Goal: Information Seeking & Learning: Learn about a topic

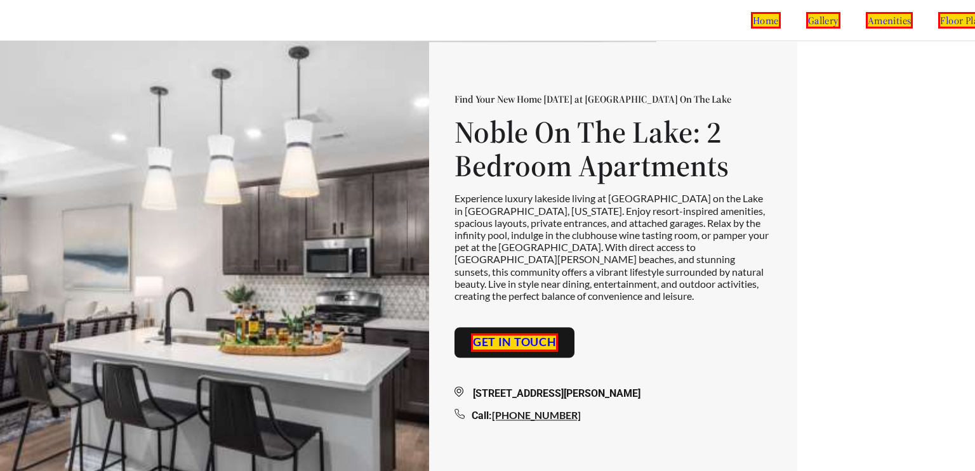
scroll to position [0, 284]
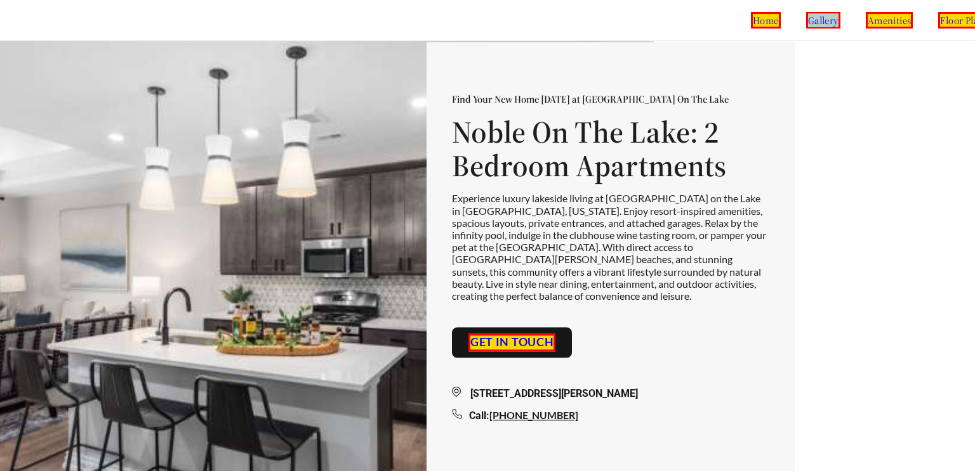
click at [940, 20] on link "floor plans" at bounding box center [964, 20] width 52 height 16
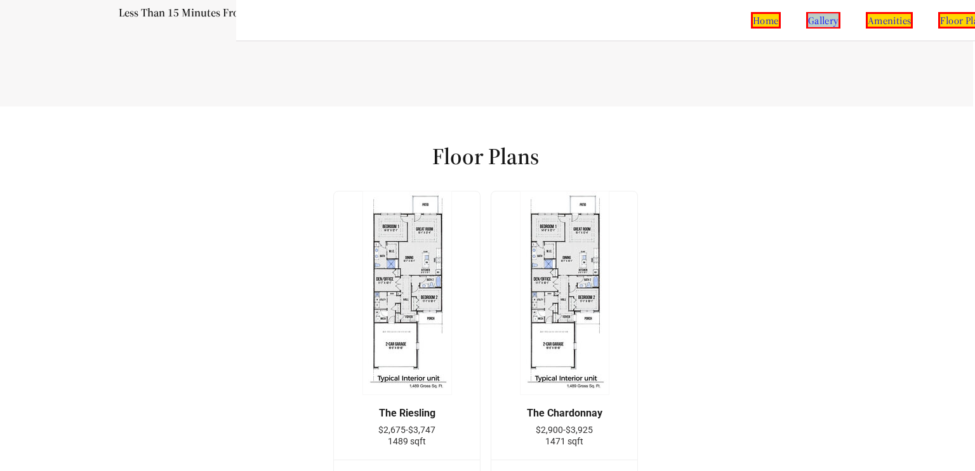
scroll to position [1610, 235]
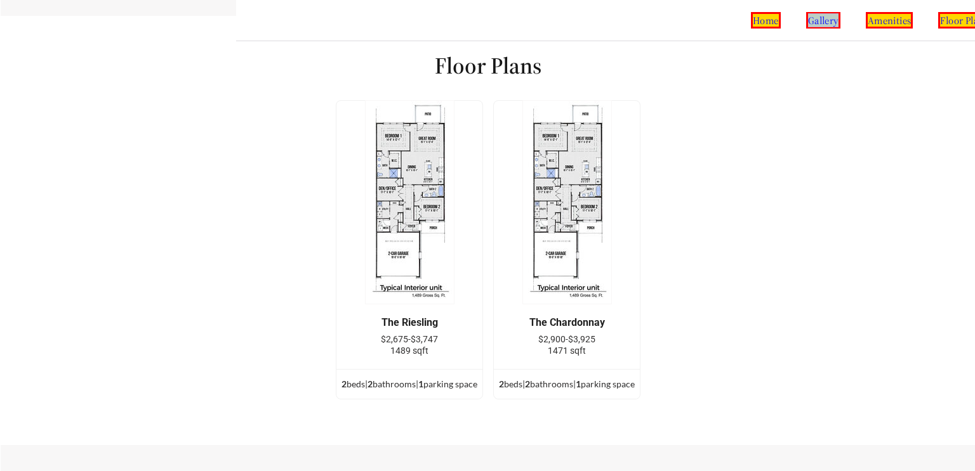
click at [468, 51] on h1 "Floor Plans" at bounding box center [488, 65] width 107 height 29
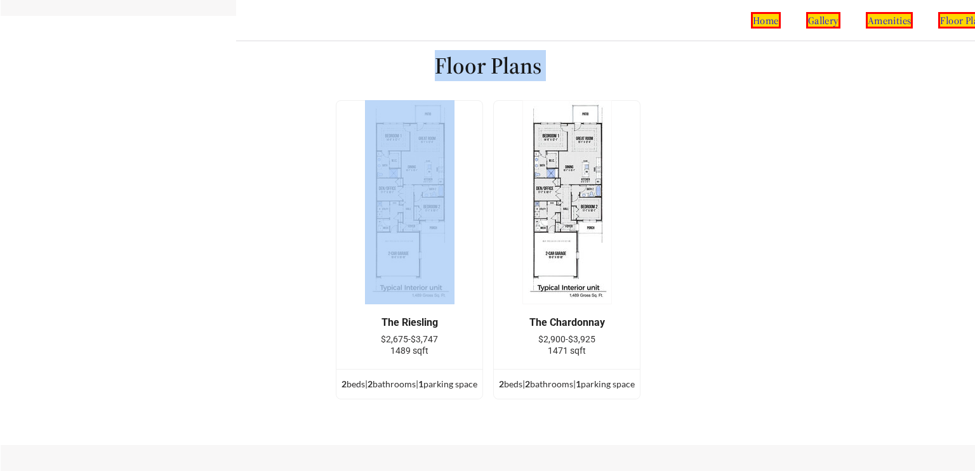
copy div "Floor Plans The Riesling $2,675-$3,747 1489 sqft 2 bed s | 2 bathroom s | 1 par…"
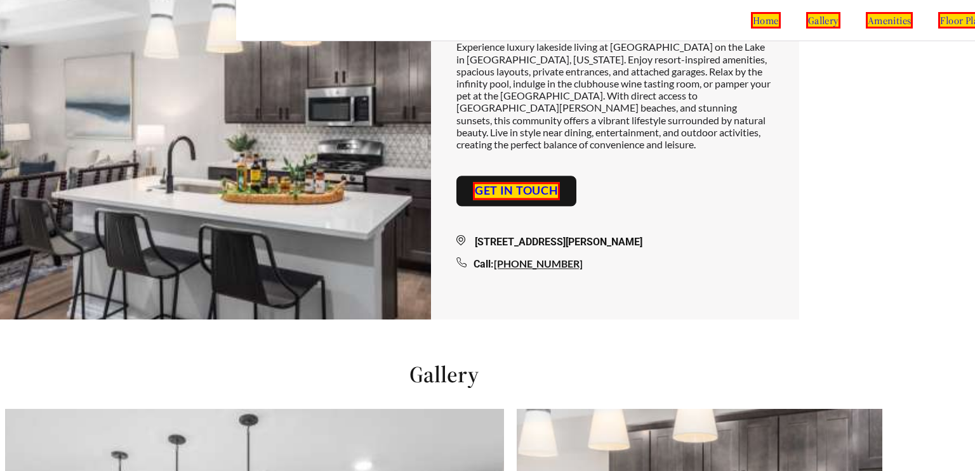
scroll to position [0, 284]
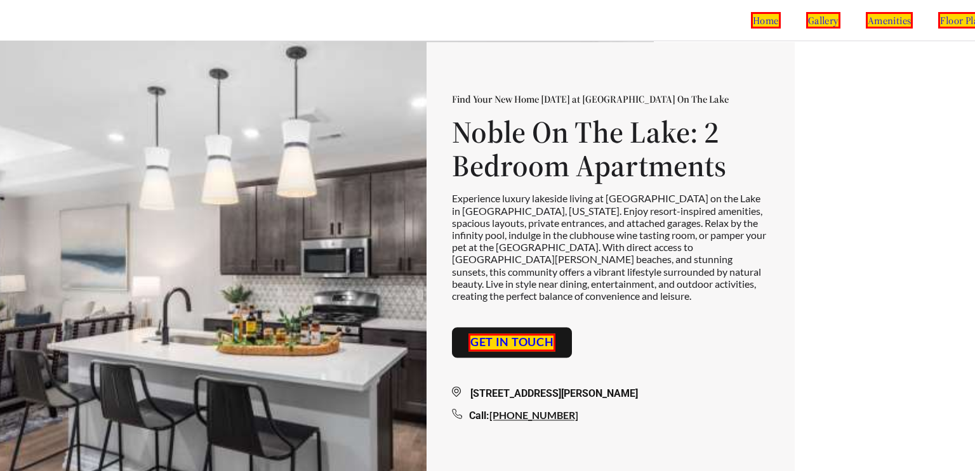
click at [539, 334] on link "Get in touch" at bounding box center [512, 343] width 88 height 18
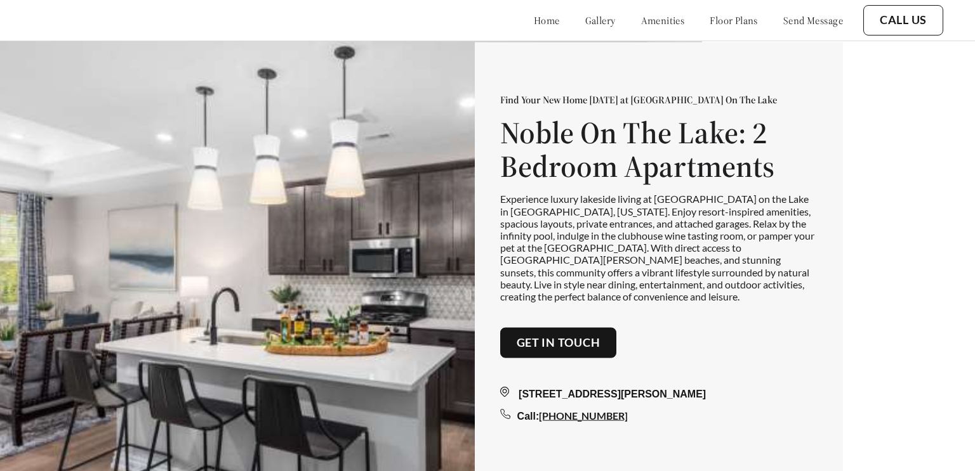
scroll to position [471, 0]
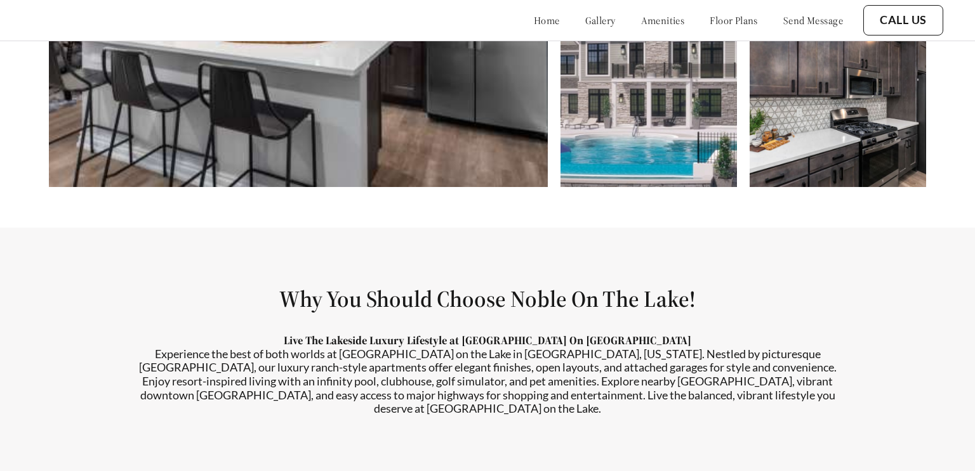
scroll to position [805, 0]
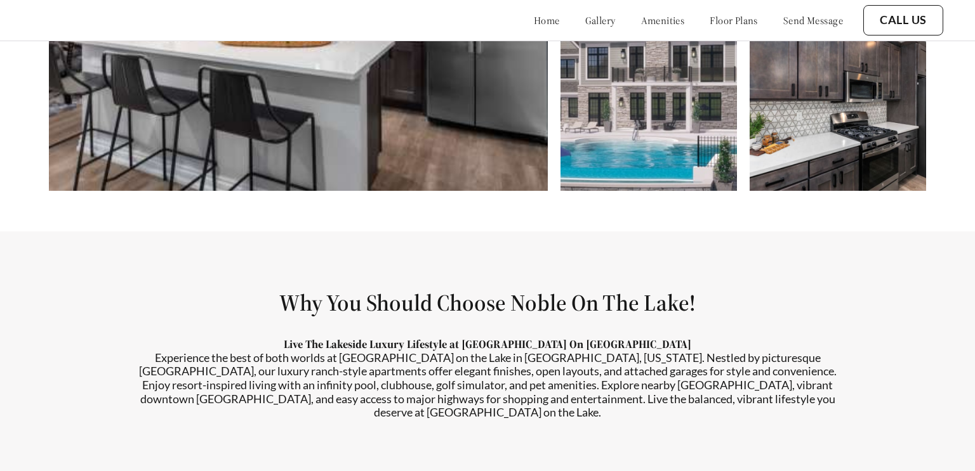
click at [641, 14] on link "amenities" at bounding box center [663, 20] width 44 height 13
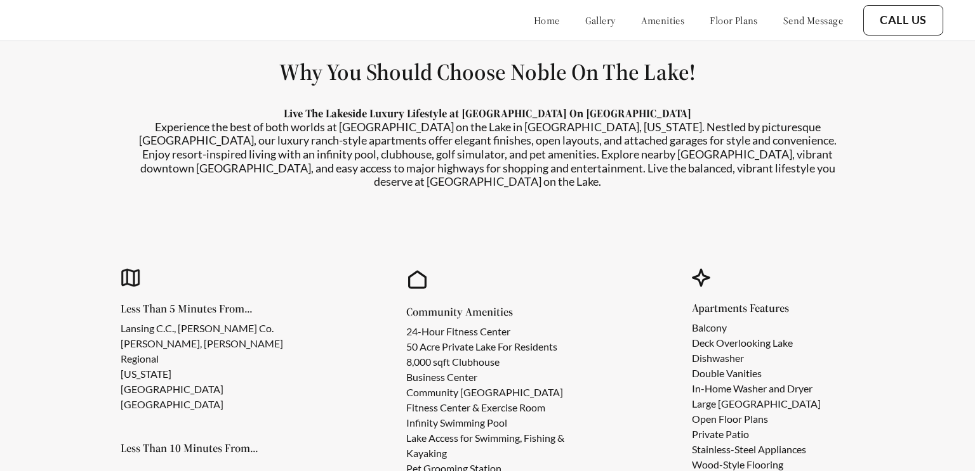
scroll to position [1036, 0]
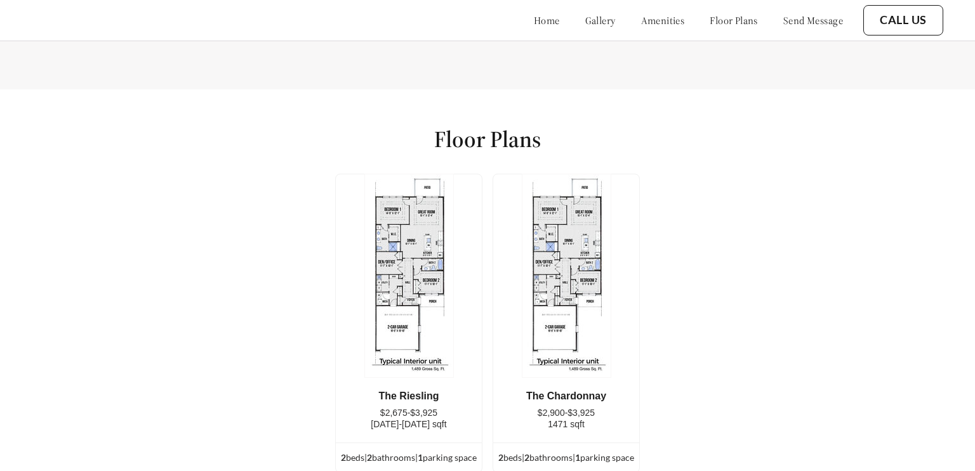
scroll to position [1603, 0]
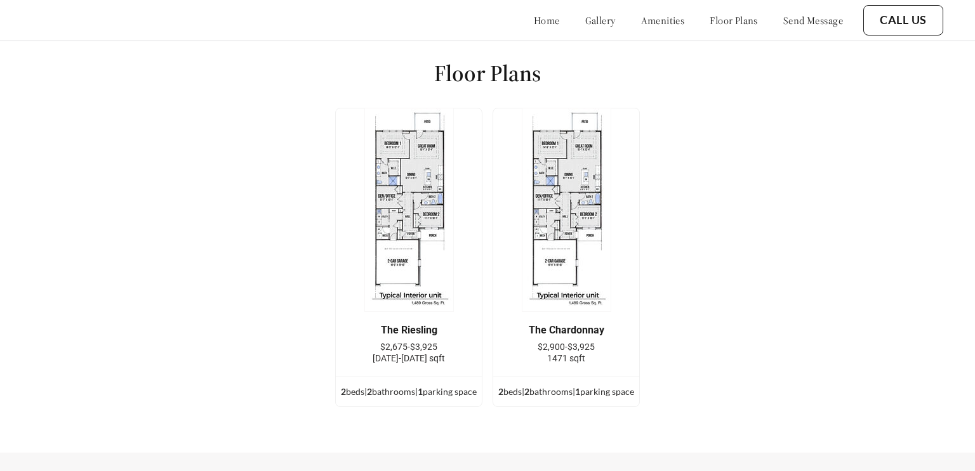
click at [150, 216] on div "Floor Plans The Riesling $2,675-$3,925 1471-1489 sqft 2 bed s | 2 bathroom s | …" at bounding box center [487, 238] width 975 height 430
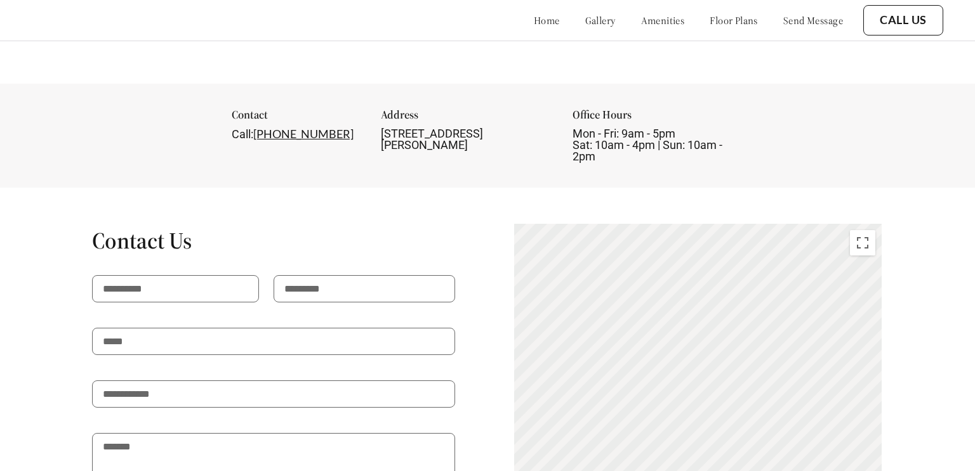
scroll to position [1986, 0]
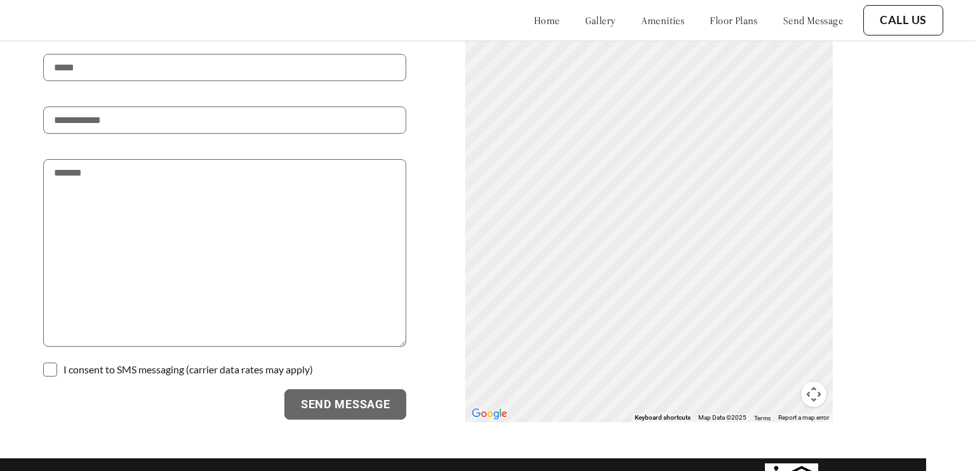
scroll to position [0, 49]
